Goal: Task Accomplishment & Management: Manage account settings

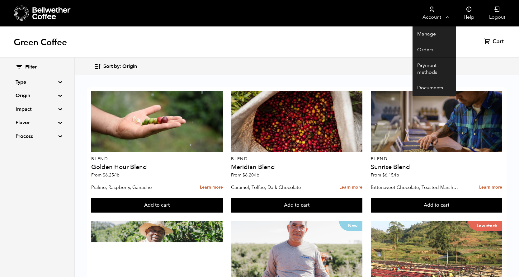
click at [447, 17] on link "Account" at bounding box center [432, 13] width 38 height 26
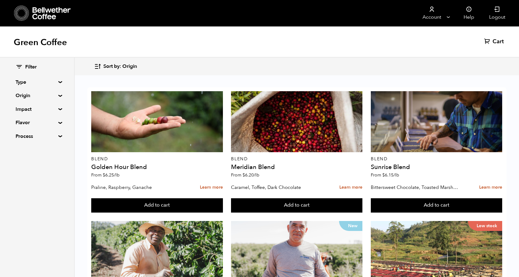
click at [27, 11] on icon at bounding box center [21, 13] width 15 height 16
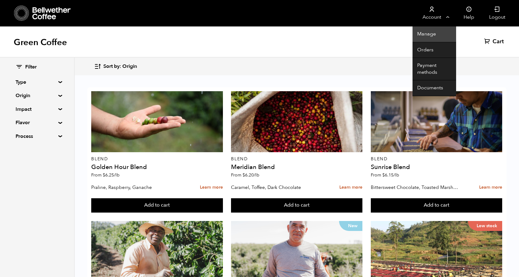
click at [430, 33] on link "Manage" at bounding box center [435, 34] width 44 height 16
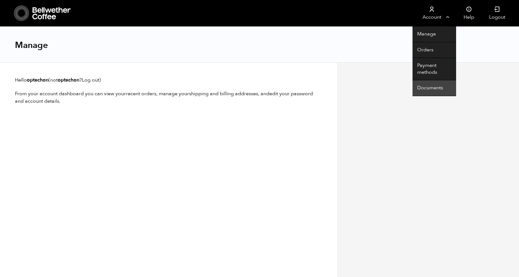
click at [429, 88] on link "Documents" at bounding box center [435, 88] width 44 height 16
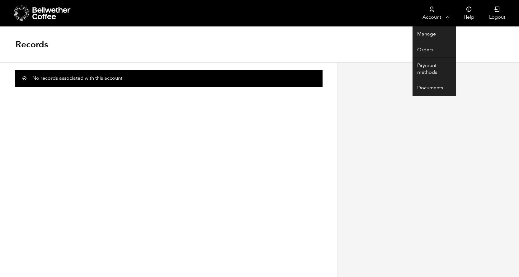
click at [433, 12] on link "Account" at bounding box center [432, 13] width 38 height 26
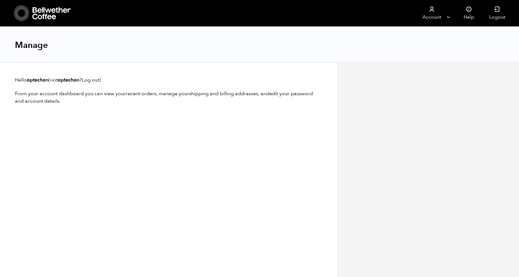
click at [424, 34] on html "Store Account Manage Orders Payment methods Documents" at bounding box center [259, 138] width 519 height 277
click at [24, 14] on icon at bounding box center [21, 13] width 15 height 16
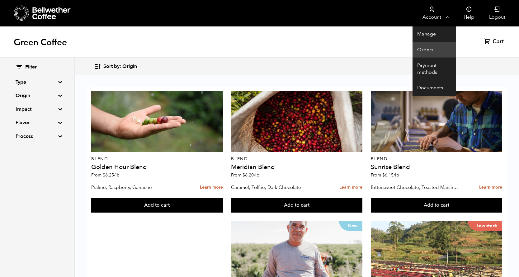
click at [429, 48] on link "Orders" at bounding box center [435, 50] width 44 height 16
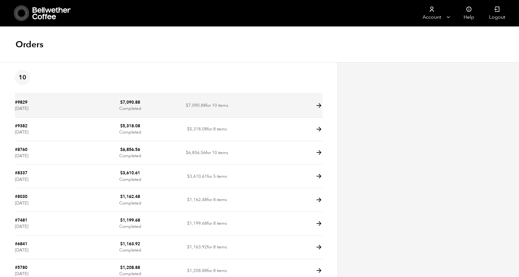
click at [318, 106] on icon at bounding box center [319, 105] width 7 height 7
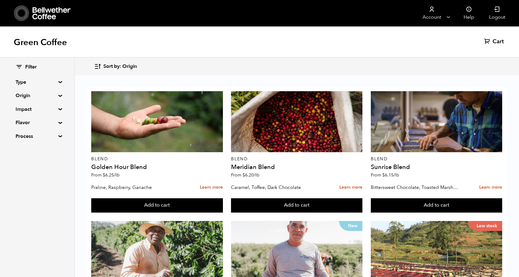
click at [57, 110] on summary "Impact" at bounding box center [37, 109] width 43 height 7
click at [17, 132] on input "Organic" at bounding box center [19, 131] width 6 height 6
checkbox input "true"
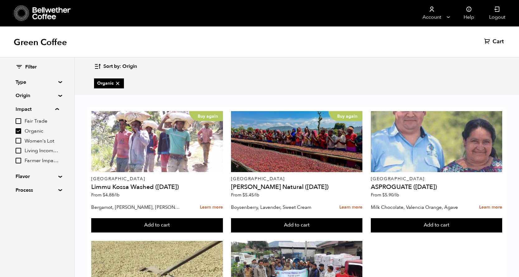
scroll to position [102, 0]
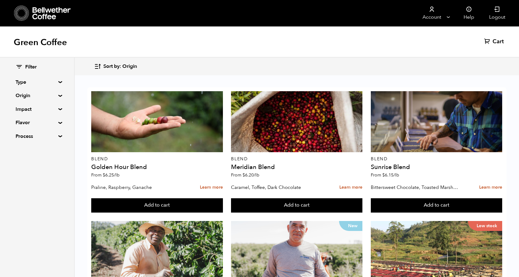
click at [59, 110] on div "Filter Type Blend Single Origin Decaf Seasonal Year Round Origin Blend [GEOGRAP…" at bounding box center [37, 102] width 74 height 89
click at [54, 109] on summary "Impact" at bounding box center [37, 109] width 43 height 7
click at [19, 131] on input "Organic" at bounding box center [19, 131] width 6 height 6
checkbox input "true"
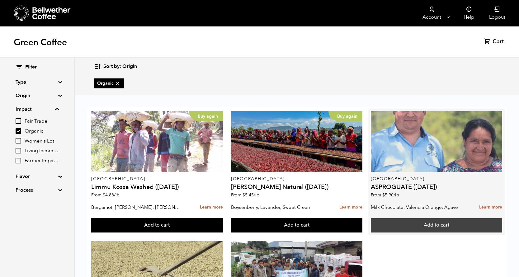
scroll to position [41, 0]
